Goal: Transaction & Acquisition: Purchase product/service

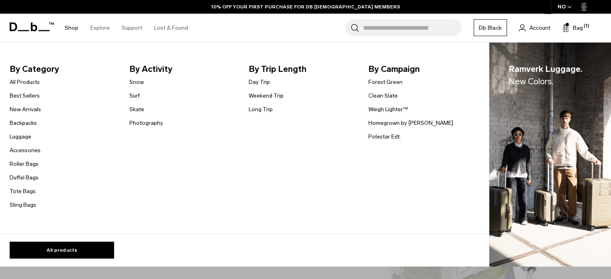
click at [75, 26] on link "Shop" at bounding box center [72, 28] width 14 height 29
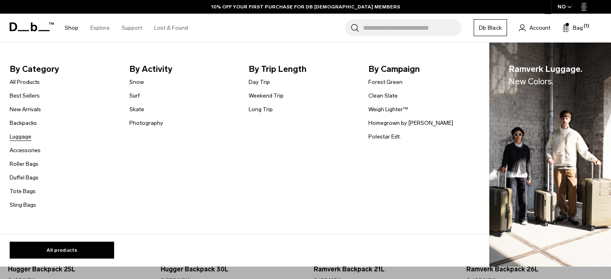
click at [19, 139] on link "Luggage" at bounding box center [21, 136] width 22 height 8
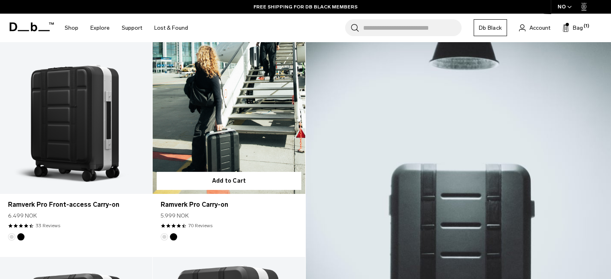
click at [219, 136] on link "Ramverk Pro Carry-on" at bounding box center [229, 108] width 152 height 169
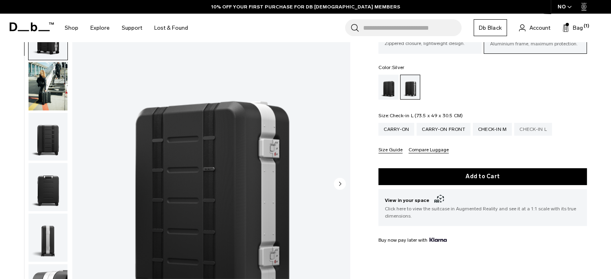
click at [538, 130] on div "Check-in L" at bounding box center [533, 129] width 38 height 13
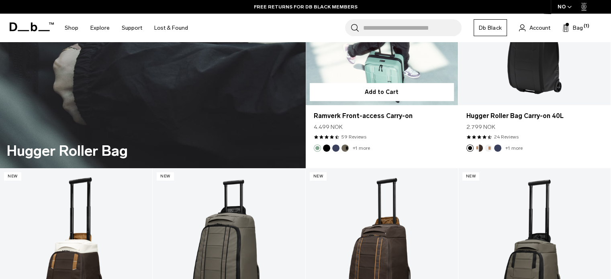
scroll to position [2473, 0]
